Goal: Information Seeking & Learning: Check status

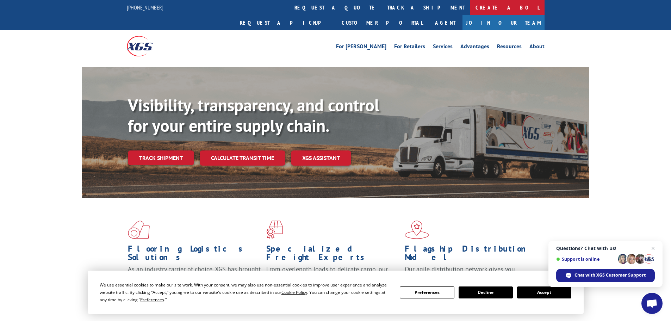
click at [470, 7] on link "Create a BOL" at bounding box center [507, 7] width 74 height 15
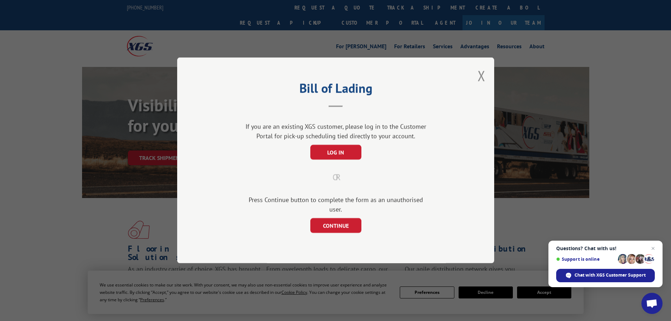
click at [482, 81] on button "Close modal" at bounding box center [482, 75] width 8 height 19
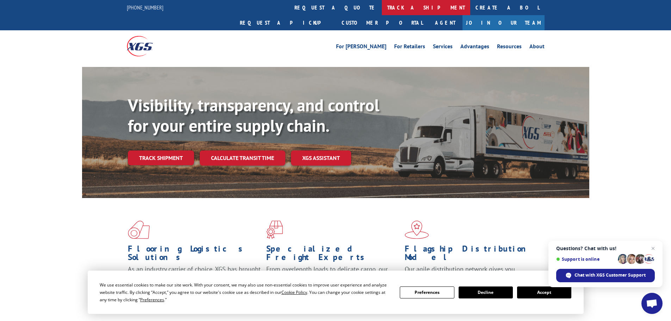
click at [382, 9] on link "track a shipment" at bounding box center [426, 7] width 88 height 15
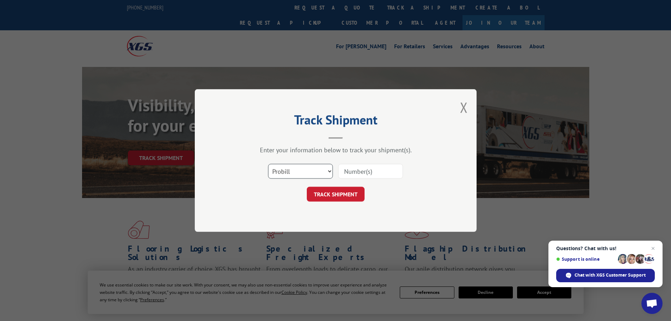
click at [318, 166] on select "Select category... Probill BOL PO" at bounding box center [300, 171] width 65 height 15
click at [329, 172] on select "Select category... Probill BOL PO" at bounding box center [300, 171] width 65 height 15
select select "bol"
click at [268, 164] on select "Select category... Probill BOL PO" at bounding box center [300, 171] width 65 height 15
click at [371, 171] on input at bounding box center [370, 171] width 65 height 15
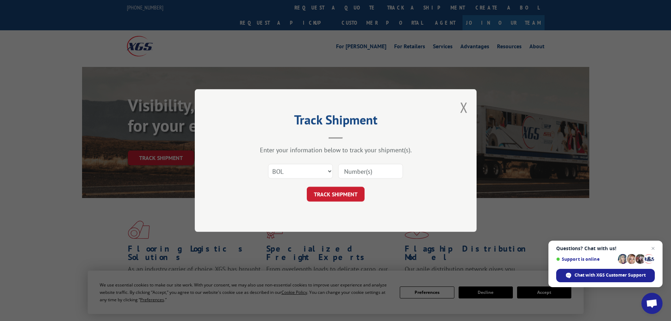
type input "4"
type input "16949622"
click at [307, 187] on button "TRACK SHIPMENT" at bounding box center [336, 194] width 58 height 15
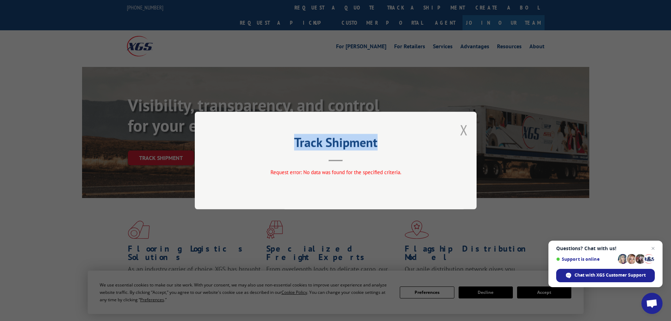
click at [467, 130] on div "Track Shipment Request error: No data was found for the specified criteria." at bounding box center [336, 161] width 282 height 98
click at [467, 130] on button "Close modal" at bounding box center [464, 129] width 8 height 19
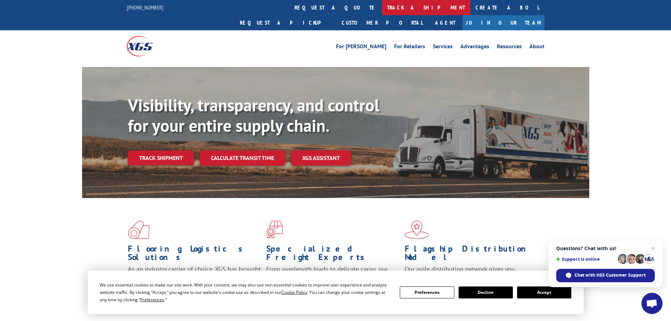
click at [382, 4] on link "track a shipment" at bounding box center [426, 7] width 88 height 15
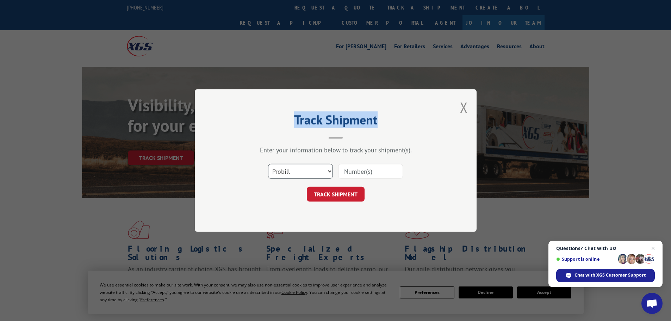
click at [323, 172] on select "Select category... Probill BOL PO" at bounding box center [300, 171] width 65 height 15
select select "po"
click at [268, 164] on select "Select category... Probill BOL PO" at bounding box center [300, 171] width 65 height 15
click at [367, 176] on input at bounding box center [370, 171] width 65 height 15
type input "16949622"
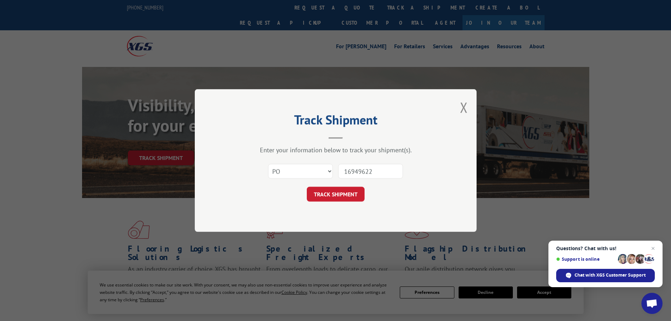
click button "TRACK SHIPMENT" at bounding box center [336, 194] width 58 height 15
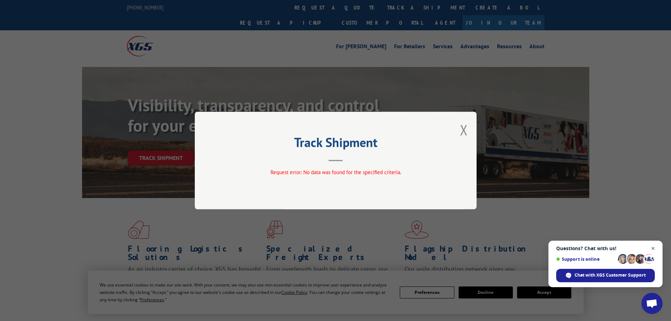
click at [653, 247] on span "Close chat" at bounding box center [653, 248] width 9 height 9
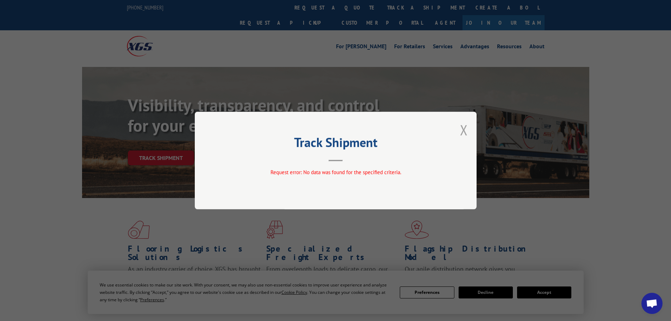
click at [465, 132] on button "Close modal" at bounding box center [464, 129] width 8 height 19
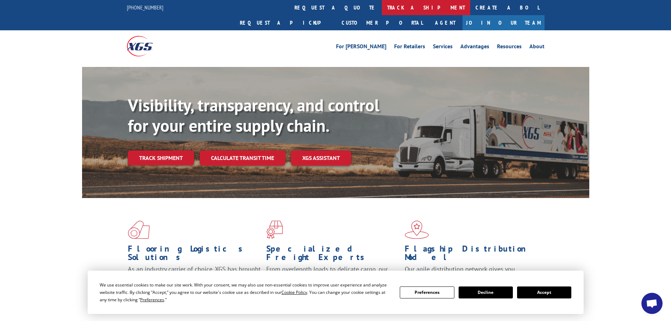
click at [382, 8] on link "track a shipment" at bounding box center [426, 7] width 88 height 15
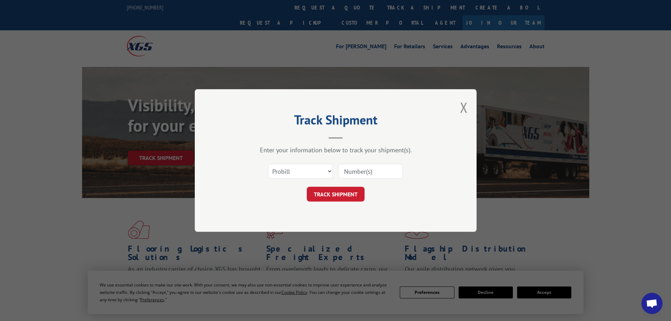
click at [369, 173] on input at bounding box center [370, 171] width 65 height 15
type input "16949622"
click at [307, 187] on button "TRACK SHIPMENT" at bounding box center [336, 194] width 58 height 15
